Goal: Task Accomplishment & Management: Complete application form

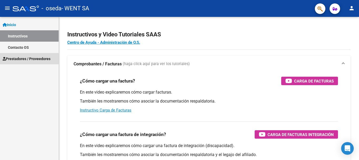
click at [14, 59] on span "Prestadores / Proveedores" at bounding box center [27, 59] width 48 height 6
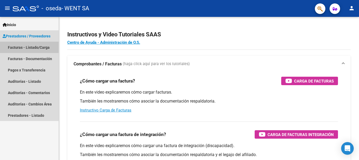
click at [23, 47] on link "Facturas - Listado/Carga" at bounding box center [29, 47] width 59 height 11
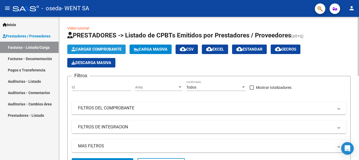
click at [93, 47] on button "Cargar Comprobante" at bounding box center [96, 48] width 58 height 9
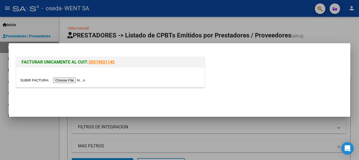
click at [74, 78] on input "file" at bounding box center [53, 80] width 67 height 6
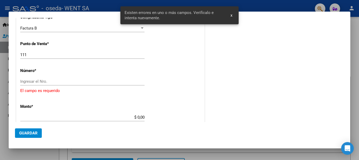
scroll to position [144, 0]
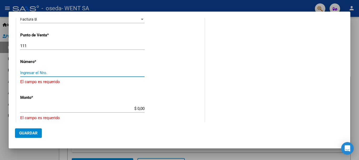
click at [107, 73] on input "Ingresar el Nro." at bounding box center [82, 72] width 124 height 5
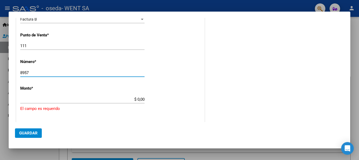
type input "8957"
click at [117, 95] on div "$ 0,00 Ingresar el monto" at bounding box center [82, 99] width 124 height 8
type input "$ 696.530,39"
type input "[DATE]"
type input "75383657836768"
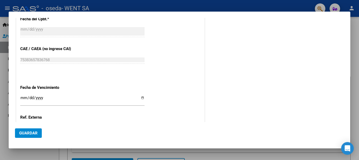
scroll to position [249, 0]
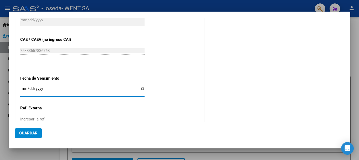
click at [24, 88] on input "Ingresar la fecha" at bounding box center [82, 90] width 124 height 8
type input "[DATE]"
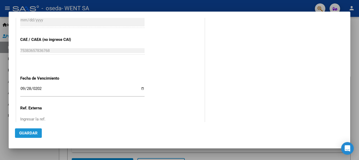
click at [27, 131] on span "Guardar" at bounding box center [28, 132] width 18 height 5
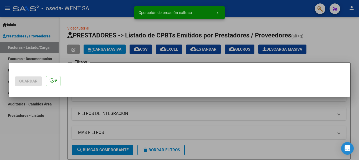
scroll to position [0, 0]
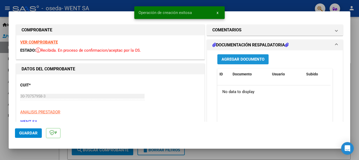
click at [237, 57] on span "Agregar Documento" at bounding box center [243, 59] width 43 height 5
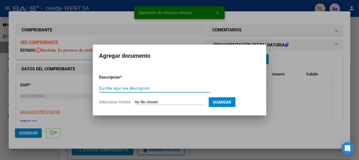
click at [118, 88] on input "Escriba aquí una descripcion" at bounding box center [154, 88] width 111 height 5
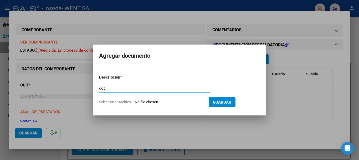
type input "doc"
click at [144, 102] on input "Seleccionar Archivo" at bounding box center [170, 102] width 70 height 5
type input "C:\fakepath\111-8957.pdf"
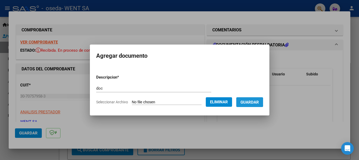
click at [251, 102] on span "Guardar" at bounding box center [250, 102] width 18 height 5
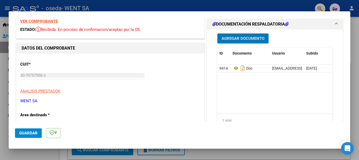
scroll to position [79, 0]
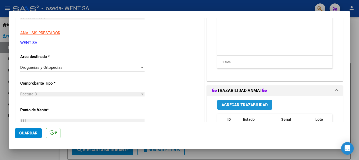
click at [236, 106] on span "Agregar Trazabilidad" at bounding box center [245, 104] width 46 height 5
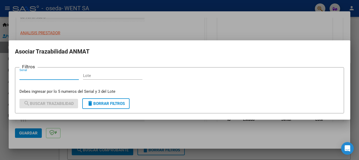
click at [90, 74] on input "Lote" at bounding box center [112, 75] width 59 height 5
type input "567"
click at [58, 75] on input "Serial" at bounding box center [48, 75] width 59 height 5
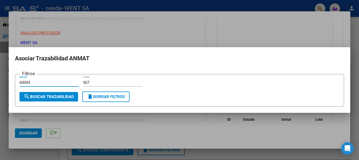
type input "60004"
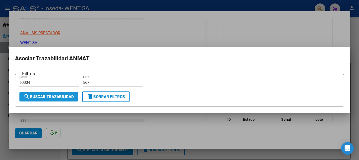
click at [54, 97] on span "search Buscar Trazabilidad" at bounding box center [49, 96] width 50 height 5
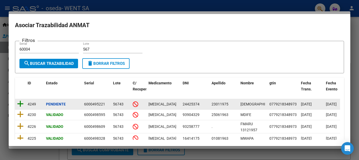
click at [21, 103] on icon at bounding box center [20, 103] width 7 height 7
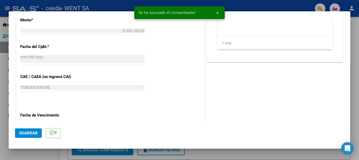
scroll to position [237, 0]
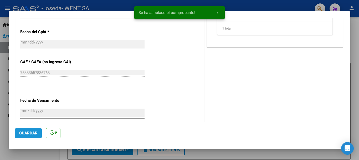
click at [20, 134] on span "Guardar" at bounding box center [28, 132] width 18 height 5
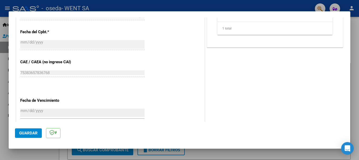
click at [2, 60] on div at bounding box center [179, 80] width 359 height 160
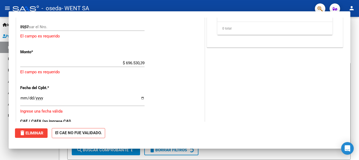
type input "$ 0,00"
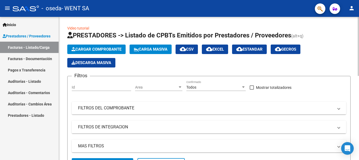
click at [88, 48] on span "Cargar Comprobante" at bounding box center [97, 49] width 50 height 5
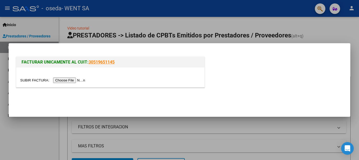
click at [77, 80] on input "file" at bounding box center [53, 80] width 67 height 6
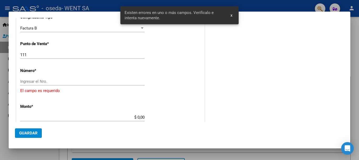
scroll to position [134, 0]
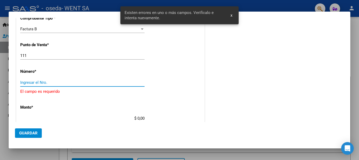
click at [46, 81] on input "Ingresar el Nro." at bounding box center [82, 82] width 124 height 5
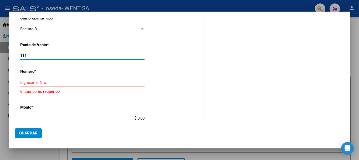
click at [40, 55] on input "111" at bounding box center [82, 55] width 124 height 5
type input "143"
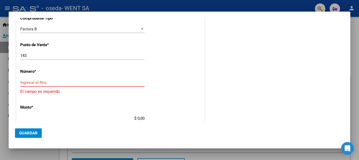
click at [60, 83] on input "Ingresar el Nro." at bounding box center [82, 82] width 124 height 5
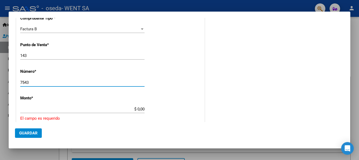
type input "7543"
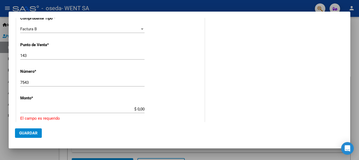
click at [124, 102] on div "CUIT * 30-70757958-3 Ingresar CUIT ANALISIS PRESTADOR WENT SA ARCA Padrón Area …" at bounding box center [110, 107] width 188 height 355
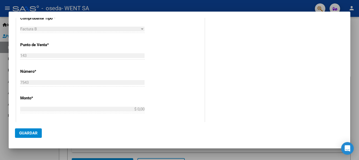
type input "$ 26.828,11"
type input "[DATE]"
type input "75383655023052"
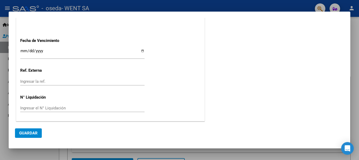
scroll to position [287, 0]
drag, startPoint x: 22, startPoint y: 51, endPoint x: 22, endPoint y: 53, distance: 2.7
click at [22, 51] on input "Ingresar la fecha" at bounding box center [82, 52] width 124 height 8
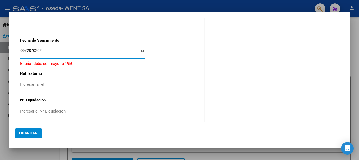
type input "[DATE]"
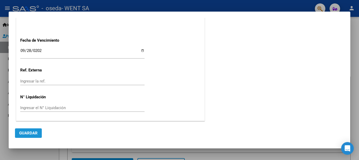
drag, startPoint x: 24, startPoint y: 132, endPoint x: 22, endPoint y: 155, distance: 22.7
click at [24, 143] on mat-dialog-container "COMPROBANTE VER COMPROBANTE DATOS DEL COMPROBANTE CUIT * 30-70757958-3 Ingresar…" at bounding box center [180, 80] width 342 height 136
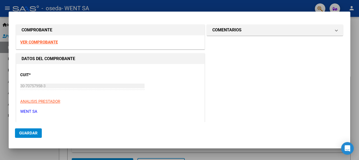
scroll to position [0, 0]
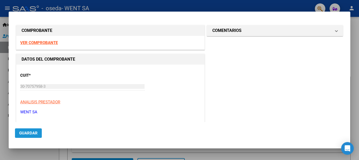
click at [31, 134] on span "Guardar" at bounding box center [28, 132] width 18 height 5
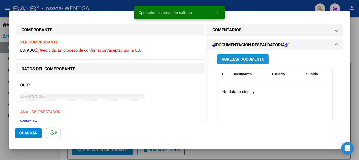
click at [236, 57] on span "Agregar Documento" at bounding box center [243, 59] width 43 height 5
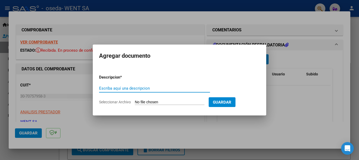
click at [145, 87] on input "Escriba aquí una descripcion" at bounding box center [154, 88] width 111 height 5
type input "doc"
click at [146, 102] on input "Seleccionar Archivo" at bounding box center [170, 102] width 70 height 5
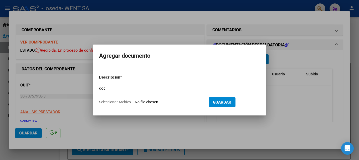
type input "C:\fakepath\143-7543.pdf"
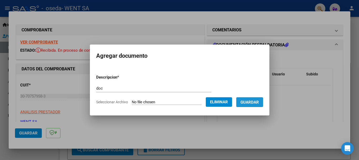
click at [256, 104] on span "Guardar" at bounding box center [250, 102] width 18 height 5
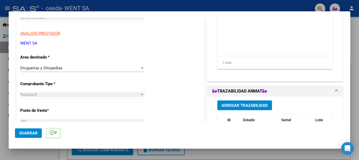
scroll to position [79, 0]
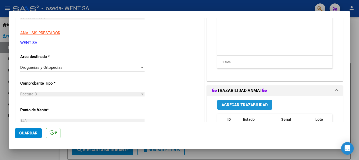
click at [231, 105] on span "Agregar Trazabilidad" at bounding box center [245, 104] width 46 height 5
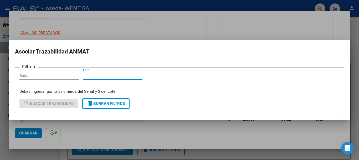
click at [135, 74] on input "Lote" at bounding box center [112, 75] width 59 height 5
type input "EAE"
drag, startPoint x: 70, startPoint y: 76, endPoint x: 78, endPoint y: 87, distance: 12.9
click at [72, 78] on div "Serial" at bounding box center [48, 76] width 59 height 8
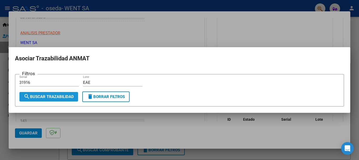
click at [62, 96] on span "search Buscar Trazabilidad" at bounding box center [49, 96] width 50 height 5
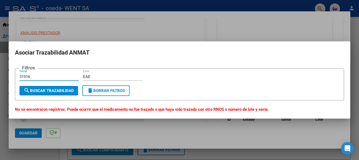
drag, startPoint x: 38, startPoint y: 75, endPoint x: 0, endPoint y: 79, distance: 38.0
click at [0, 79] on div "COMPROBANTE VER COMPROBANTE ESTADO: Recibida. En proceso de confirmacion/acepta…" at bounding box center [179, 80] width 359 height 160
type input "31915"
click at [66, 88] on span "search Buscar Trazabilidad" at bounding box center [49, 90] width 50 height 5
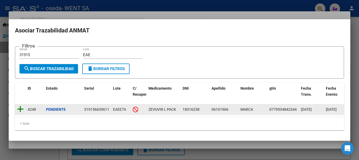
click at [19, 107] on icon at bounding box center [20, 108] width 7 height 7
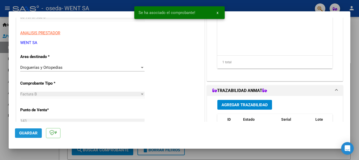
click at [31, 131] on span "Guardar" at bounding box center [28, 132] width 18 height 5
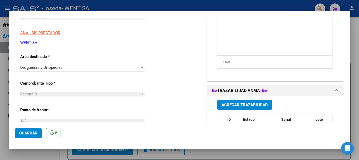
drag, startPoint x: 31, startPoint y: 131, endPoint x: 30, endPoint y: 129, distance: 3.1
click at [31, 131] on span "Guardar" at bounding box center [28, 132] width 18 height 5
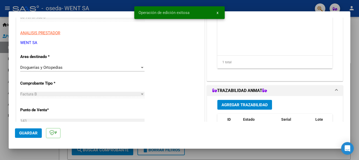
click at [3, 51] on div at bounding box center [179, 80] width 359 height 160
type input "$ 0,00"
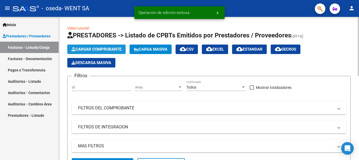
click at [87, 45] on button "Cargar Comprobante" at bounding box center [96, 48] width 58 height 9
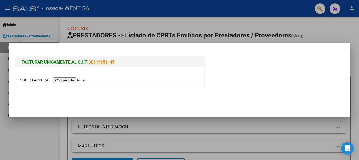
click at [76, 80] on input "file" at bounding box center [53, 80] width 67 height 6
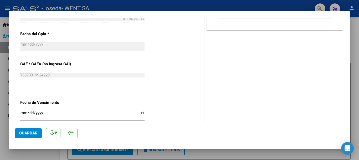
scroll to position [263, 0]
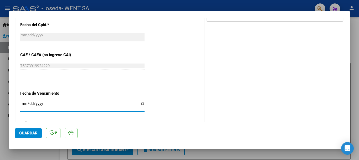
click at [24, 103] on input "Ingresar la fecha" at bounding box center [82, 105] width 124 height 8
type input "[DATE]"
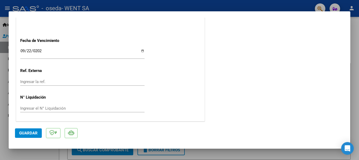
scroll to position [316, 0]
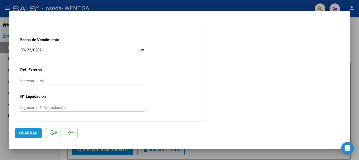
click at [24, 130] on span "Guardar" at bounding box center [28, 132] width 18 height 5
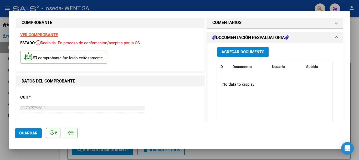
scroll to position [1, 0]
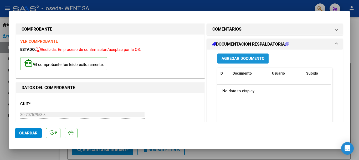
click at [239, 59] on span "Agregar Documento" at bounding box center [243, 58] width 43 height 5
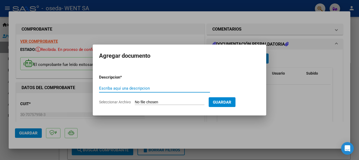
click at [139, 87] on input "Escriba aquí una descripcion" at bounding box center [154, 88] width 111 height 5
type input "s"
type input "dic"
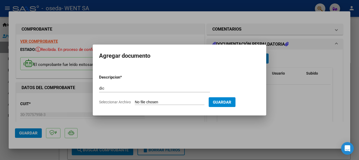
click at [140, 102] on input "Seleccionar Archivo" at bounding box center [170, 102] width 70 height 5
type input "C:\fakepath\111-8862.pdf"
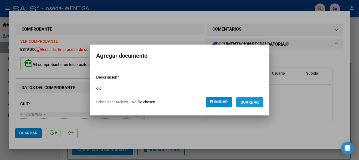
click at [255, 101] on span "Guardar" at bounding box center [250, 102] width 18 height 5
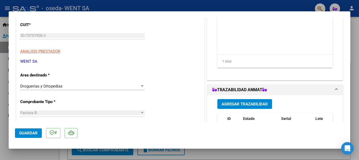
scroll to position [106, 0]
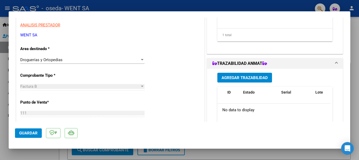
click at [245, 78] on span "Agregar Trazabilidad" at bounding box center [245, 77] width 46 height 5
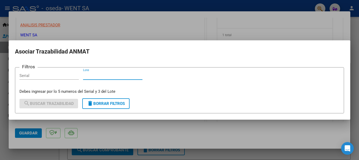
click at [114, 73] on input "Lote" at bounding box center [112, 75] width 59 height 5
type input "557"
click at [64, 76] on input "Serial" at bounding box center [48, 75] width 59 height 5
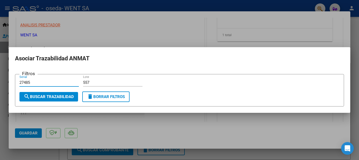
type input "27485"
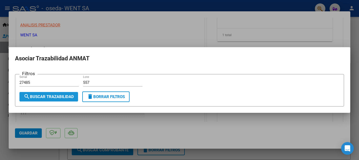
click at [55, 96] on span "search Buscar Trazabilidad" at bounding box center [49, 96] width 50 height 5
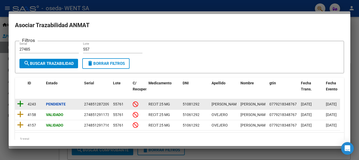
click at [18, 104] on icon at bounding box center [20, 103] width 7 height 7
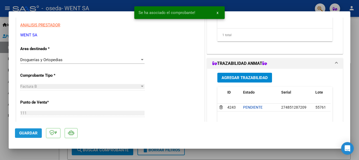
click at [32, 133] on span "Guardar" at bounding box center [28, 132] width 18 height 5
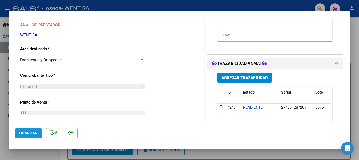
click at [35, 132] on span "Guardar" at bounding box center [28, 132] width 18 height 5
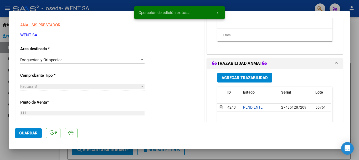
drag, startPoint x: 0, startPoint y: 68, endPoint x: 18, endPoint y: 26, distance: 45.7
click at [0, 67] on div at bounding box center [179, 80] width 359 height 160
type input "$ 0,00"
